Goal: Information Seeking & Learning: Learn about a topic

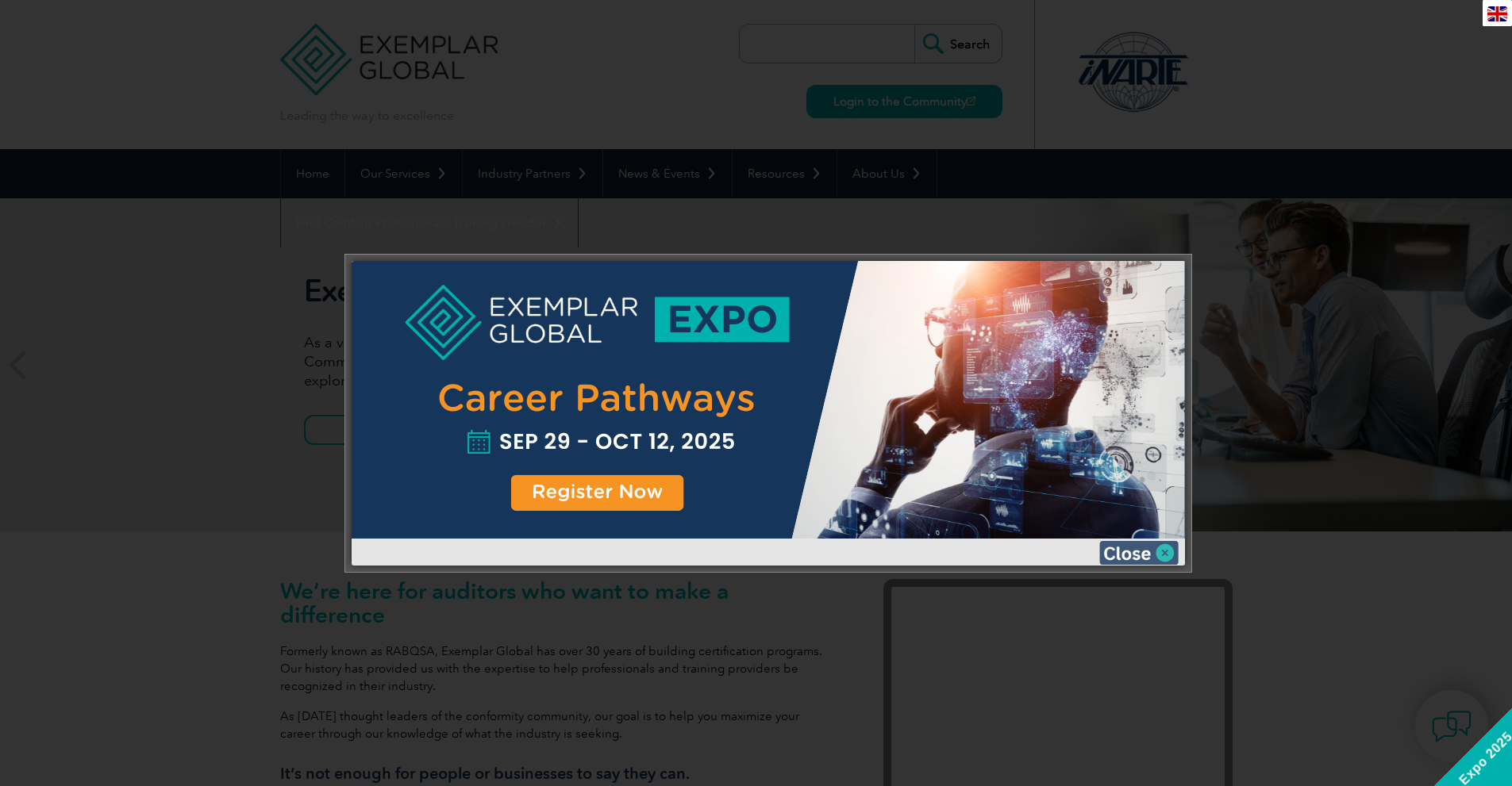
click at [1166, 552] on img at bounding box center [1139, 553] width 79 height 23
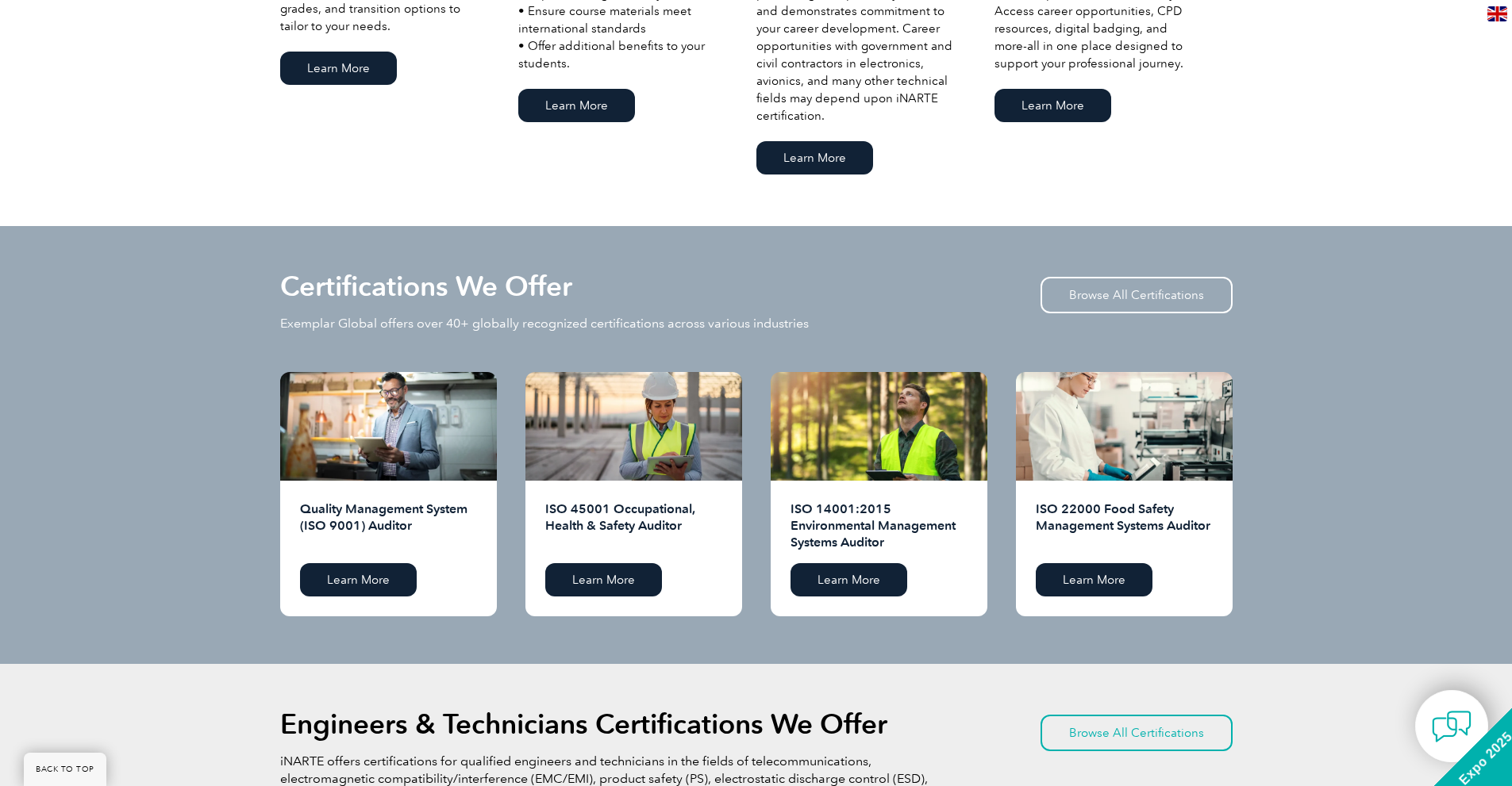
scroll to position [1349, 0]
click at [1134, 295] on link "Browse All Certifications" at bounding box center [1136, 296] width 192 height 37
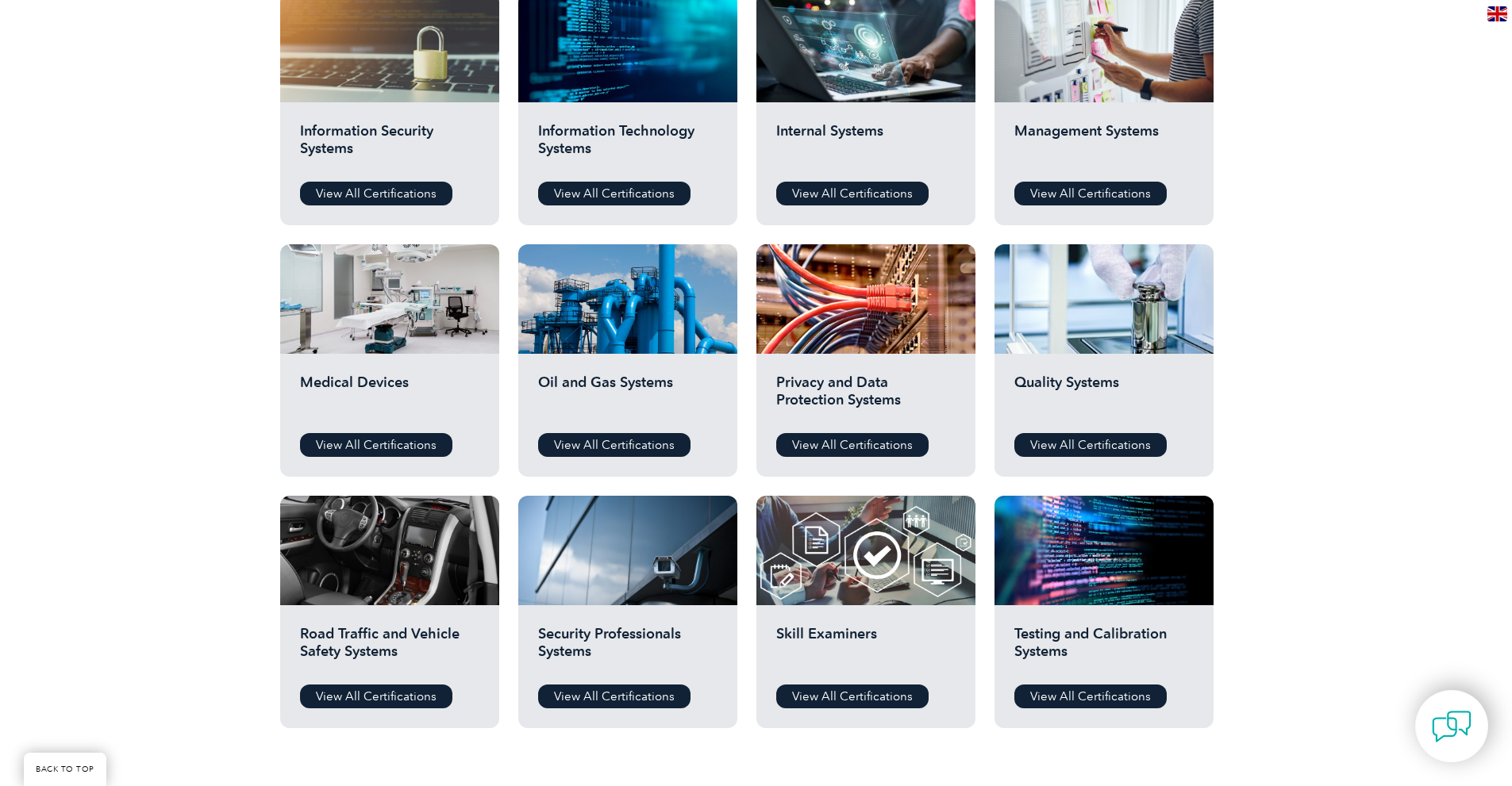
scroll to position [873, 0]
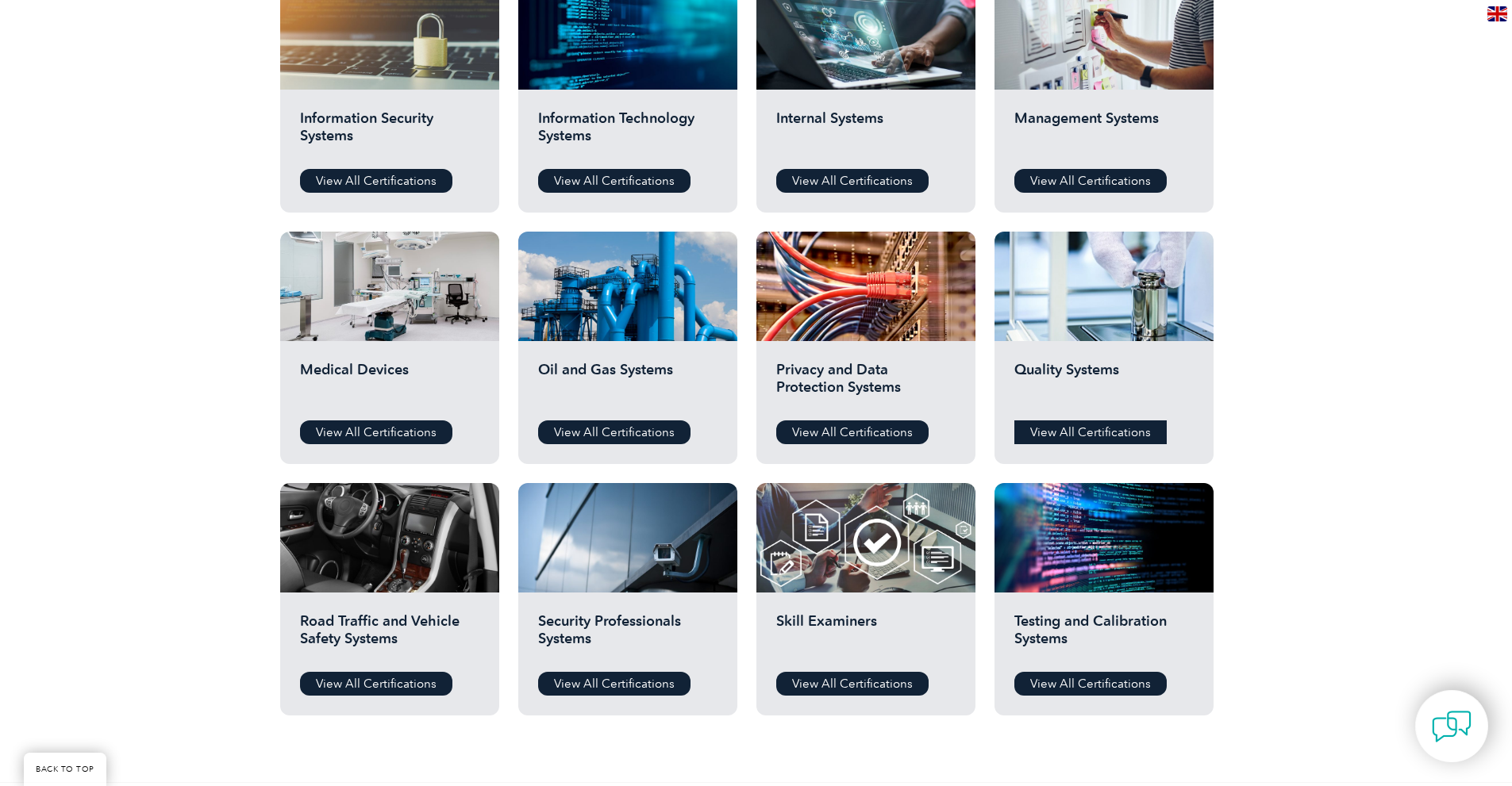
click at [1106, 435] on link "View All Certifications" at bounding box center [1090, 432] width 152 height 23
click at [374, 436] on link "View All Certifications" at bounding box center [376, 432] width 152 height 23
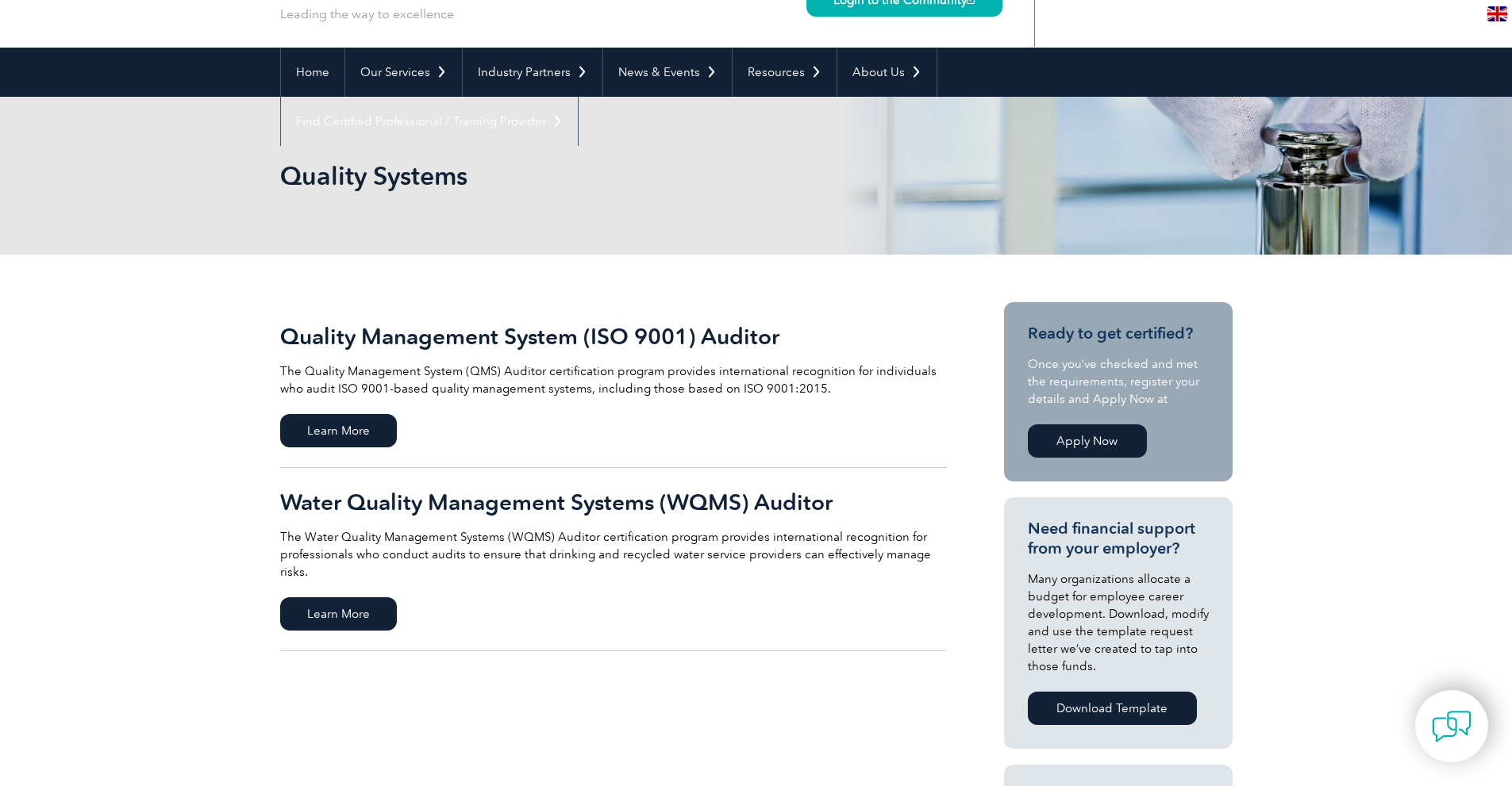
scroll to position [79, 0]
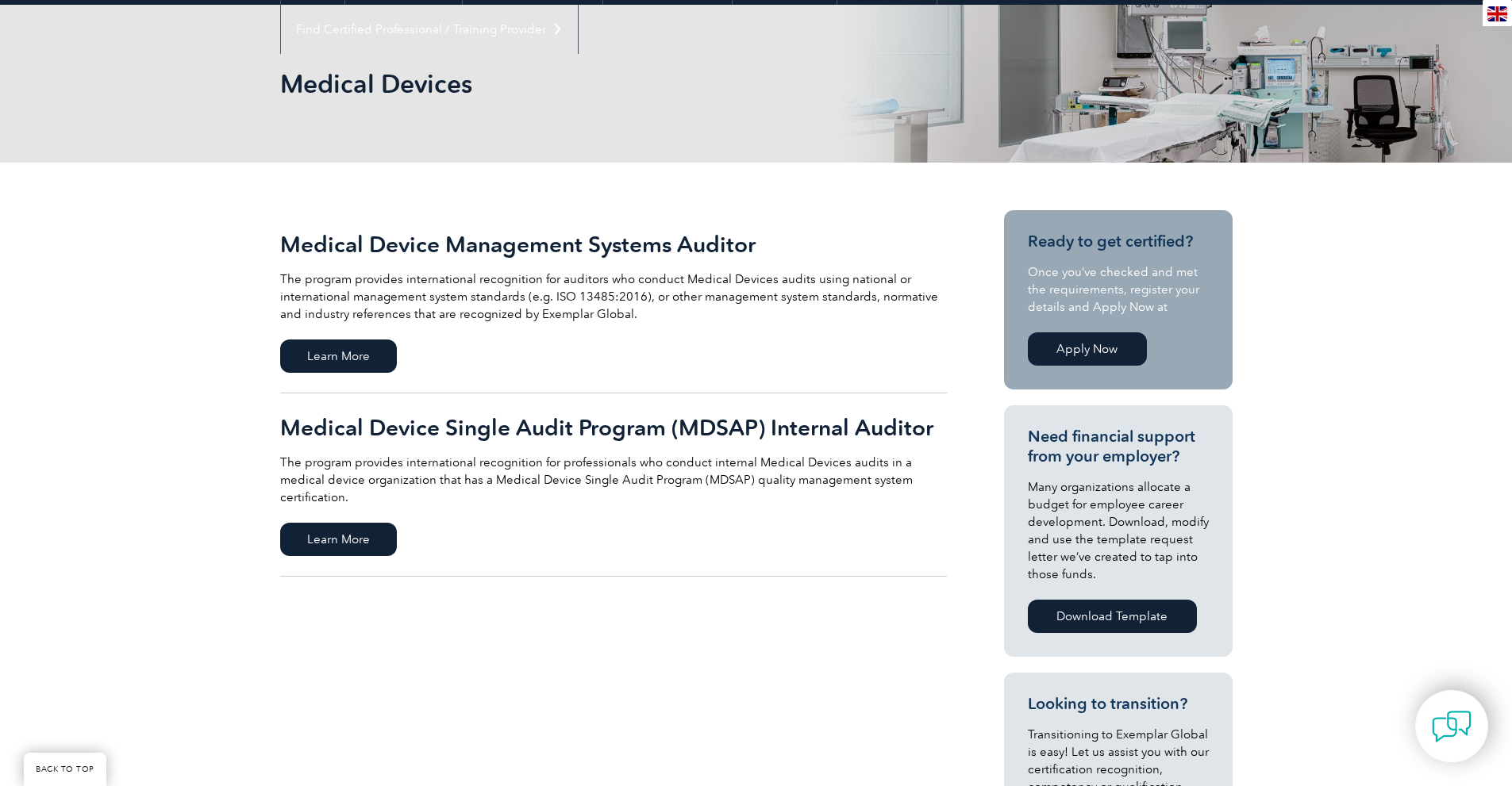
scroll to position [159, 0]
